Goal: Task Accomplishment & Management: Use online tool/utility

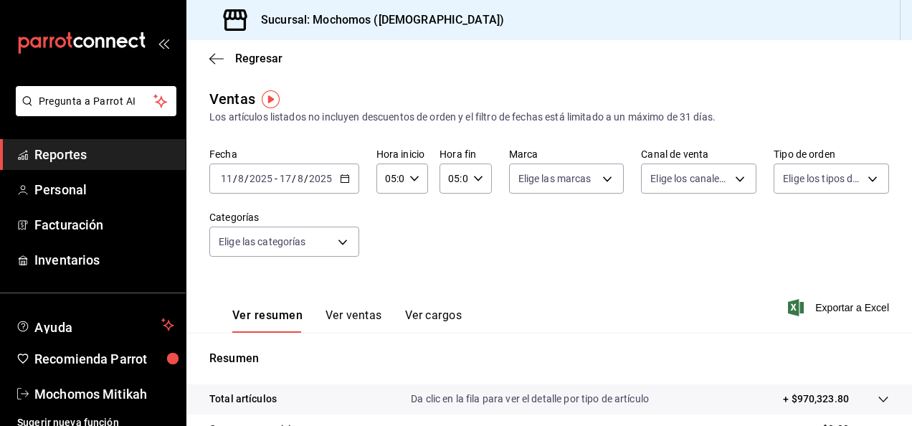
click at [84, 155] on span "Reportes" at bounding box center [104, 154] width 140 height 19
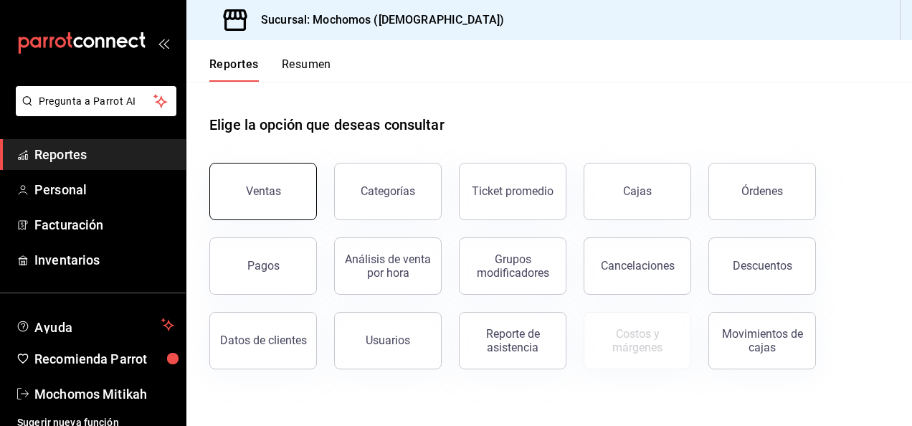
click at [272, 179] on button "Ventas" at bounding box center [263, 191] width 108 height 57
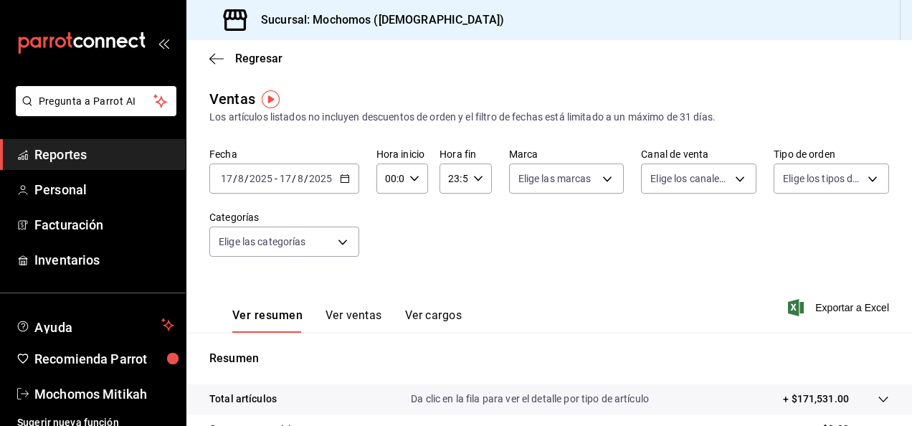
click at [346, 181] on icon "button" at bounding box center [345, 178] width 10 height 10
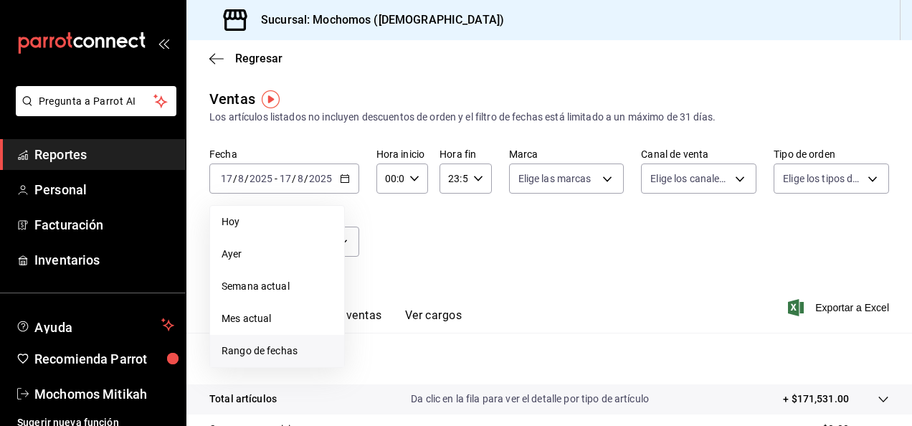
click at [269, 358] on li "Rango de fechas" at bounding box center [277, 351] width 134 height 32
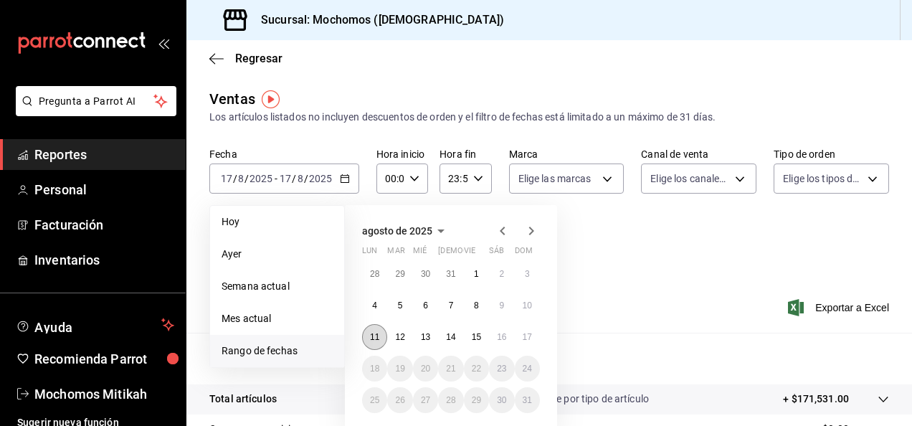
click at [376, 341] on abbr "11" at bounding box center [374, 337] width 9 height 10
click at [531, 330] on button "17" at bounding box center [527, 337] width 25 height 26
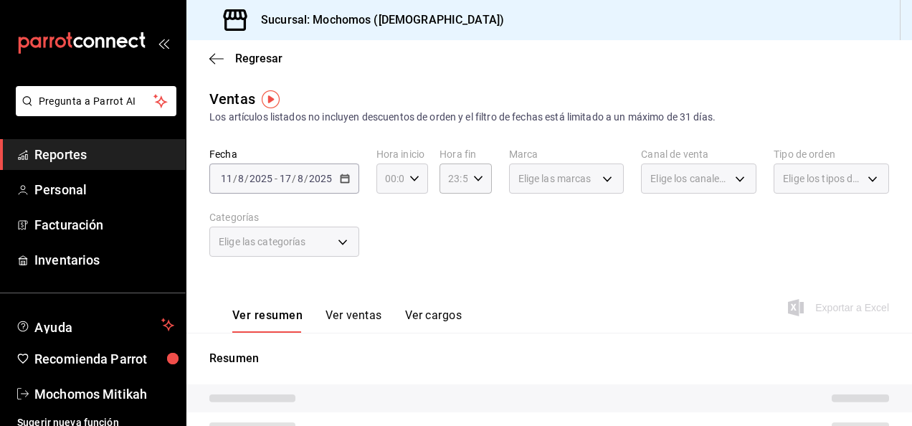
click at [413, 182] on icon "button" at bounding box center [414, 178] width 10 height 10
click at [386, 248] on span "01" at bounding box center [387, 249] width 3 height 11
type input "01:00"
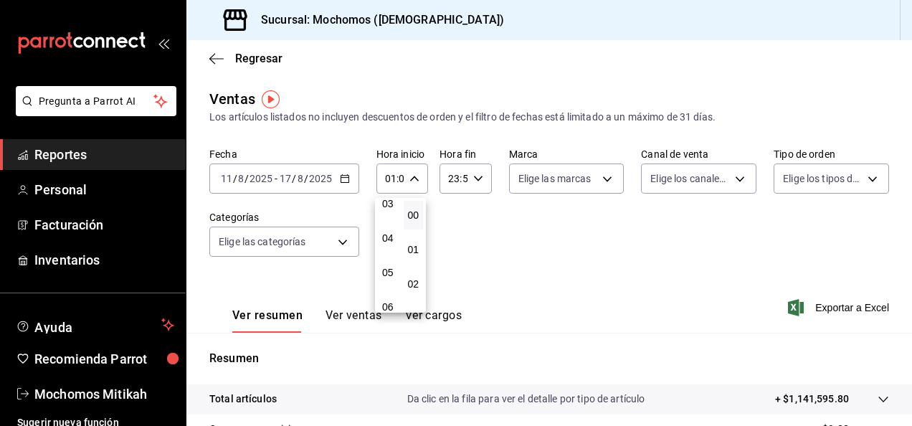
scroll to position [143, 0]
click at [386, 248] on span "05" at bounding box center [387, 243] width 3 height 11
type input "05:00"
click at [475, 181] on div at bounding box center [456, 213] width 912 height 426
click at [475, 181] on icon "button" at bounding box center [478, 178] width 10 height 10
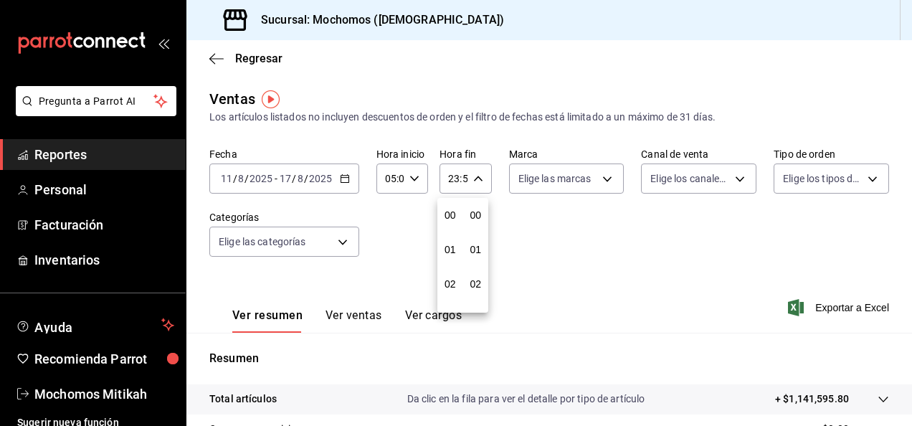
scroll to position [1950, 0]
click at [449, 264] on span "22" at bounding box center [450, 260] width 3 height 11
click at [477, 264] on span "58" at bounding box center [476, 260] width 3 height 11
type input "22:58"
click at [475, 217] on span "00" at bounding box center [476, 214] width 3 height 11
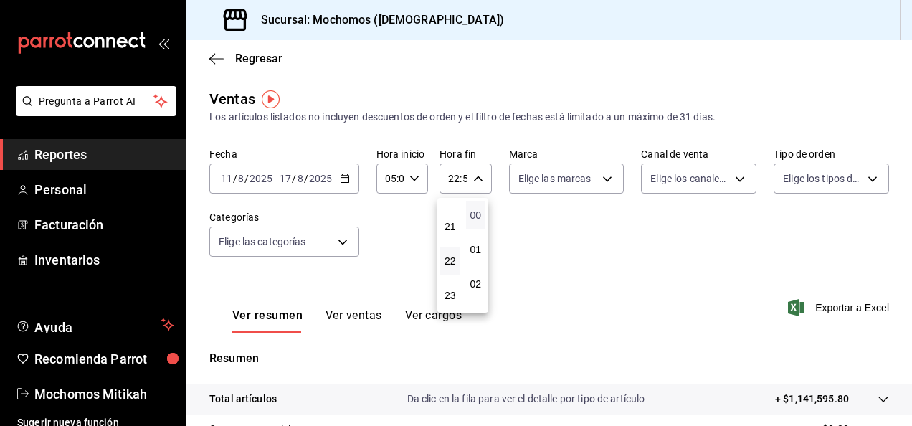
type input "22:00"
click at [533, 240] on div at bounding box center [456, 213] width 912 height 426
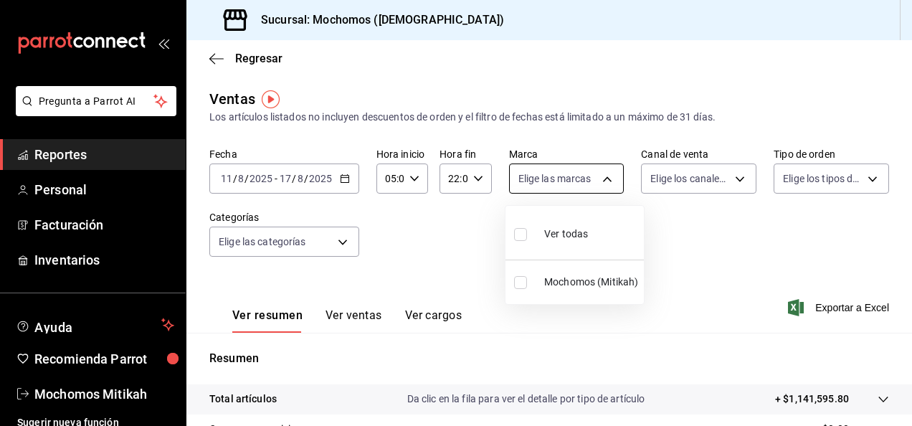
click at [607, 178] on body "Pregunta a Parrot AI Reportes Personal Facturación Inventarios Ayuda Recomienda…" at bounding box center [456, 213] width 912 height 426
click at [513, 281] on li "Mochomos (Mitikah)" at bounding box center [574, 282] width 138 height 32
type input "d0e5f648-281b-433d-bf08-9501e0541b8c"
checkbox input "true"
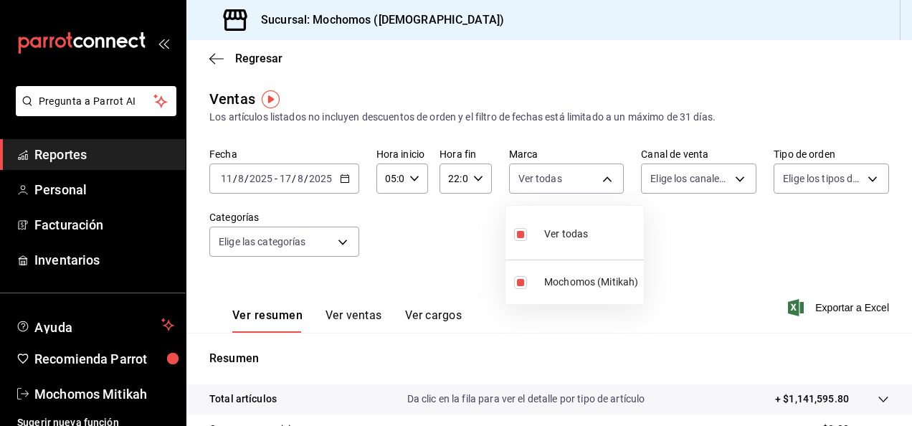
click at [699, 252] on div at bounding box center [456, 213] width 912 height 426
click at [803, 308] on span "Exportar a Excel" at bounding box center [840, 307] width 98 height 17
